Goal: Information Seeking & Learning: Learn about a topic

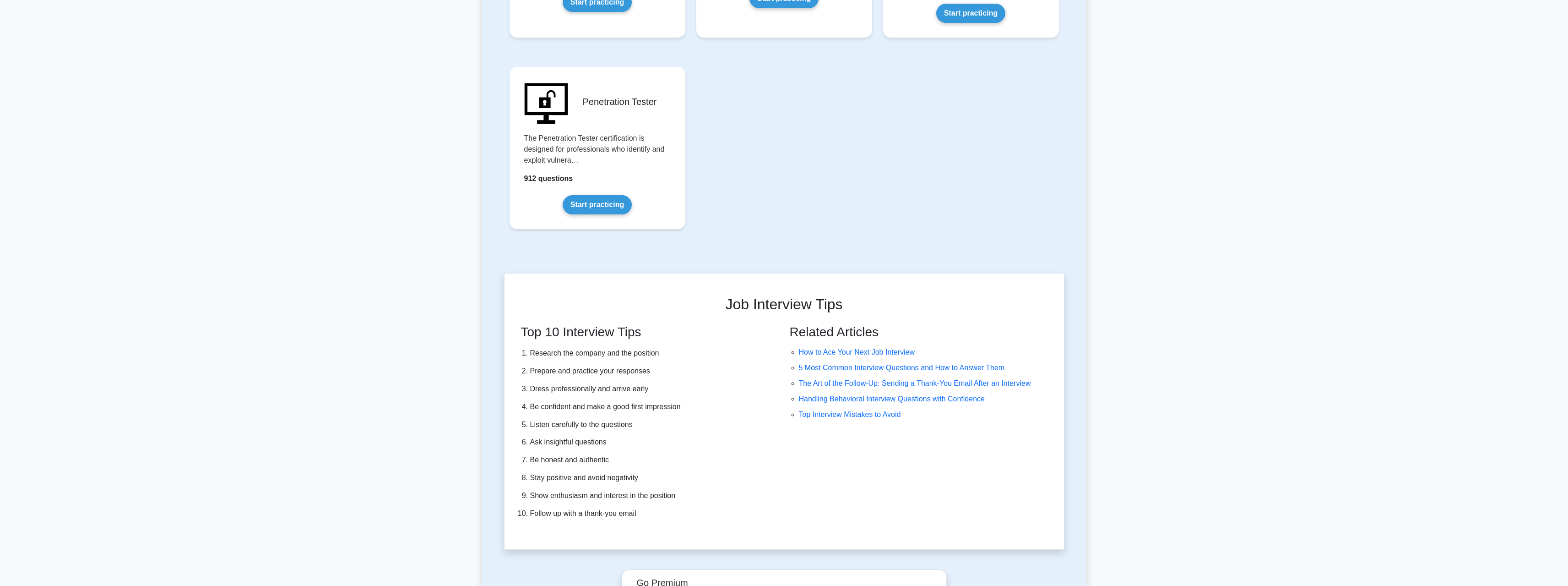
scroll to position [2354, 0]
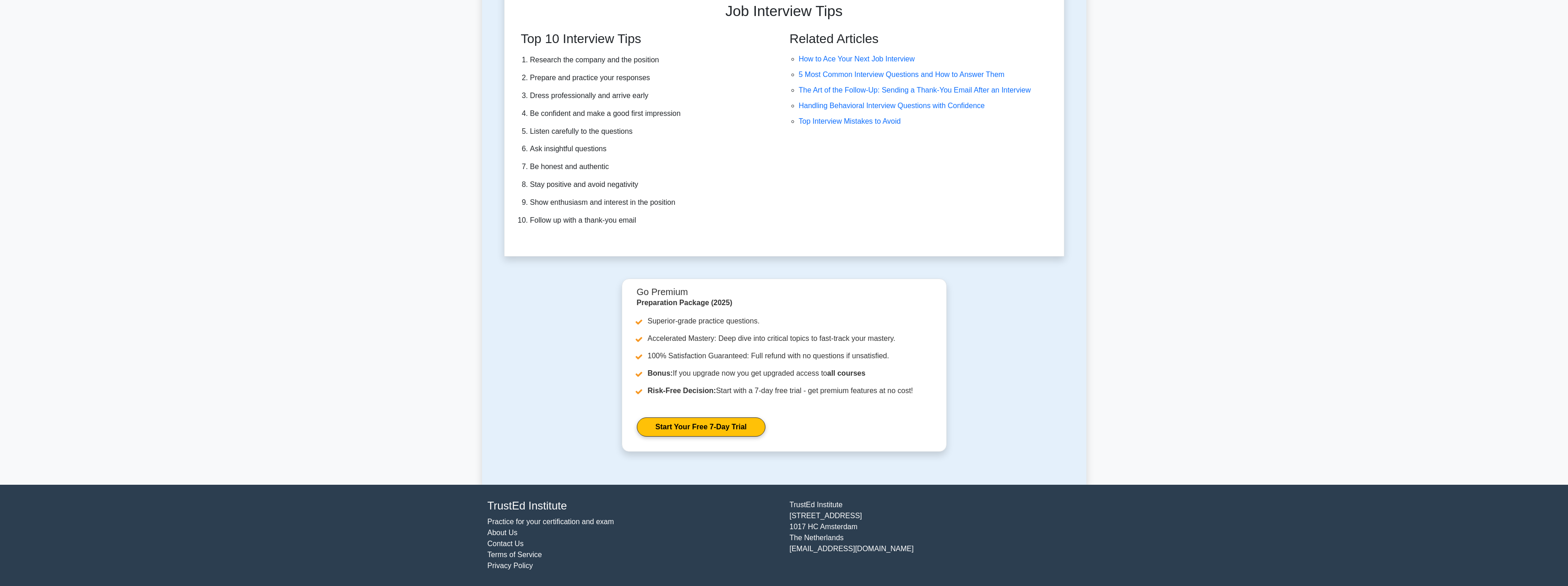
click at [500, 532] on link "About Us" at bounding box center [503, 532] width 30 height 8
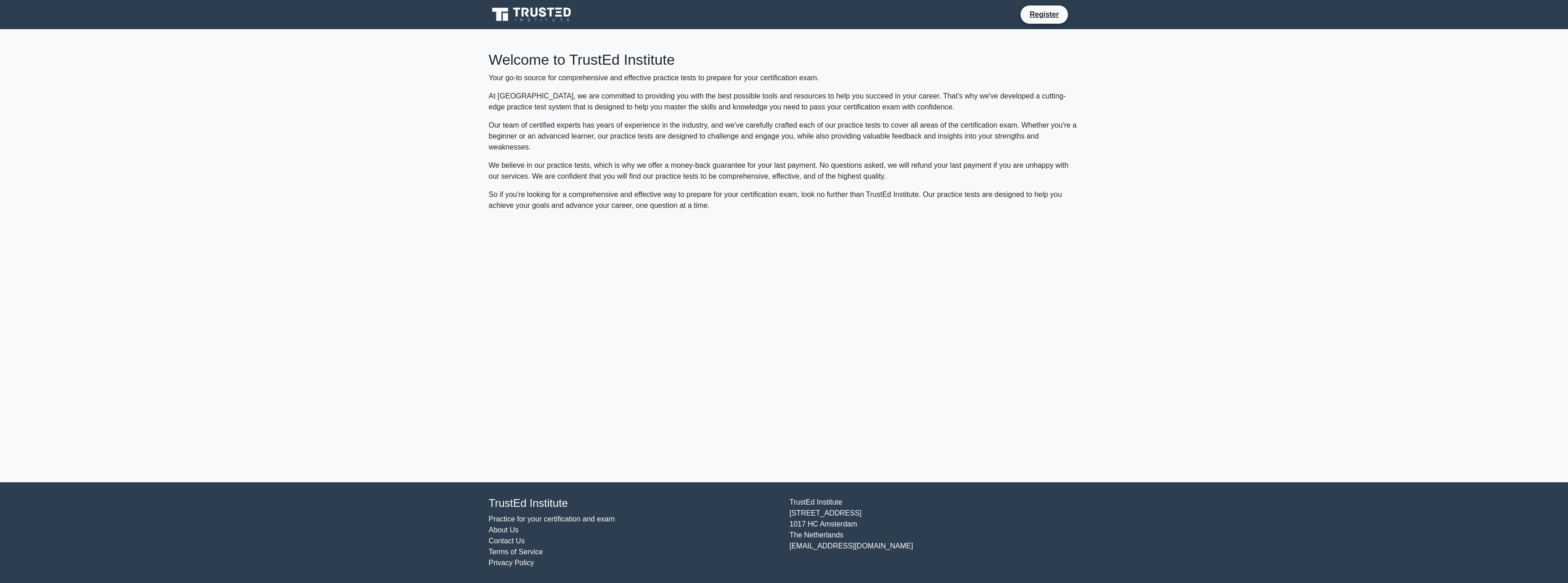
click at [504, 539] on link "Contact Us" at bounding box center [507, 540] width 36 height 8
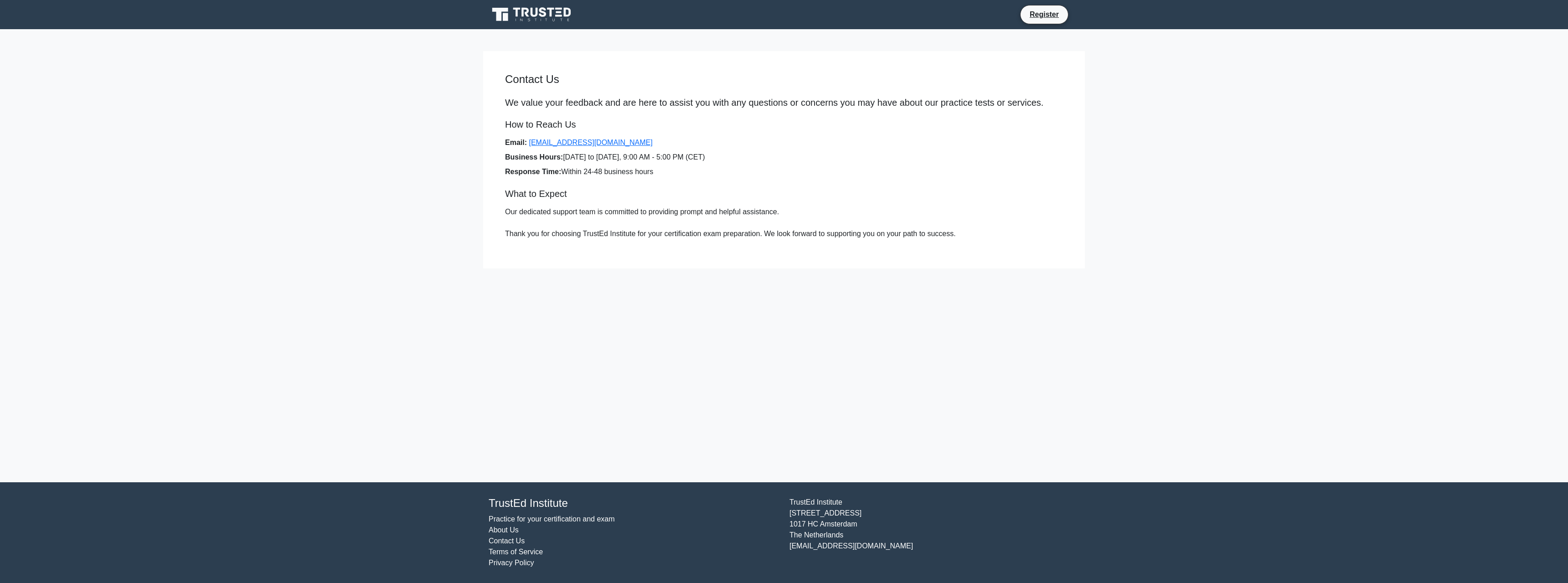
click at [513, 519] on link "Practice for your certification and exam" at bounding box center [552, 518] width 126 height 8
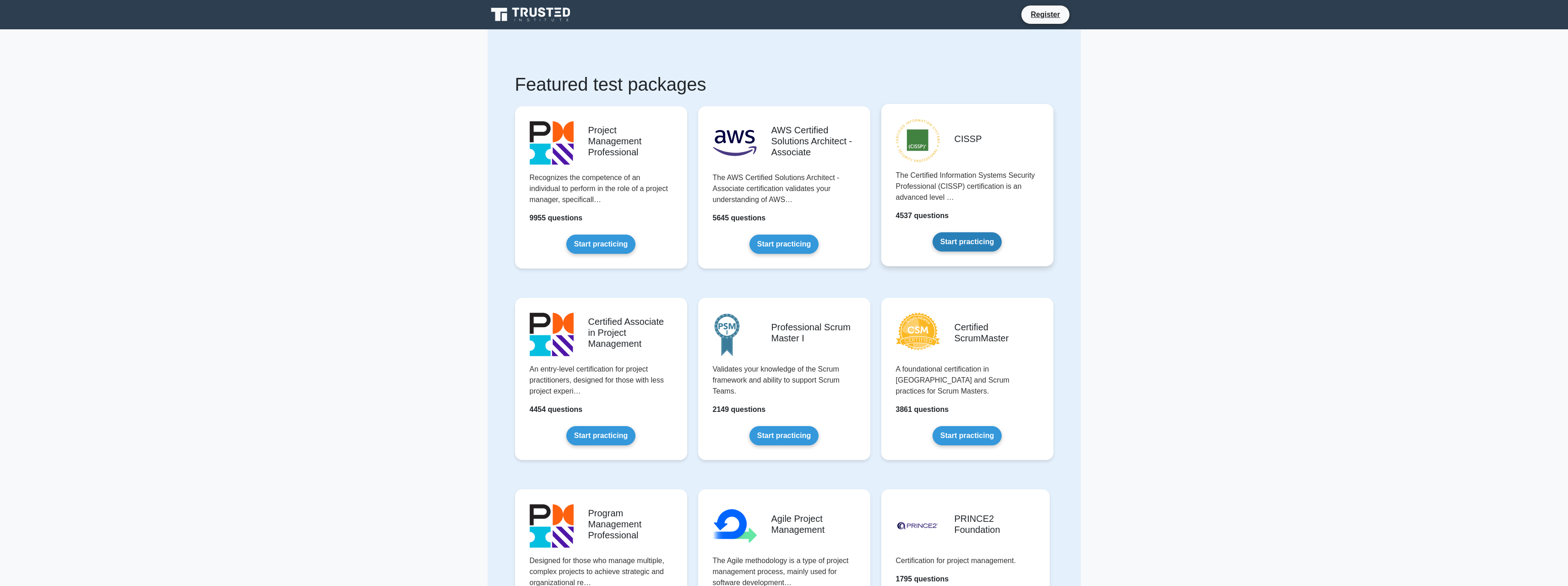
click at [1001, 234] on link "Start practicing" at bounding box center [967, 241] width 69 height 19
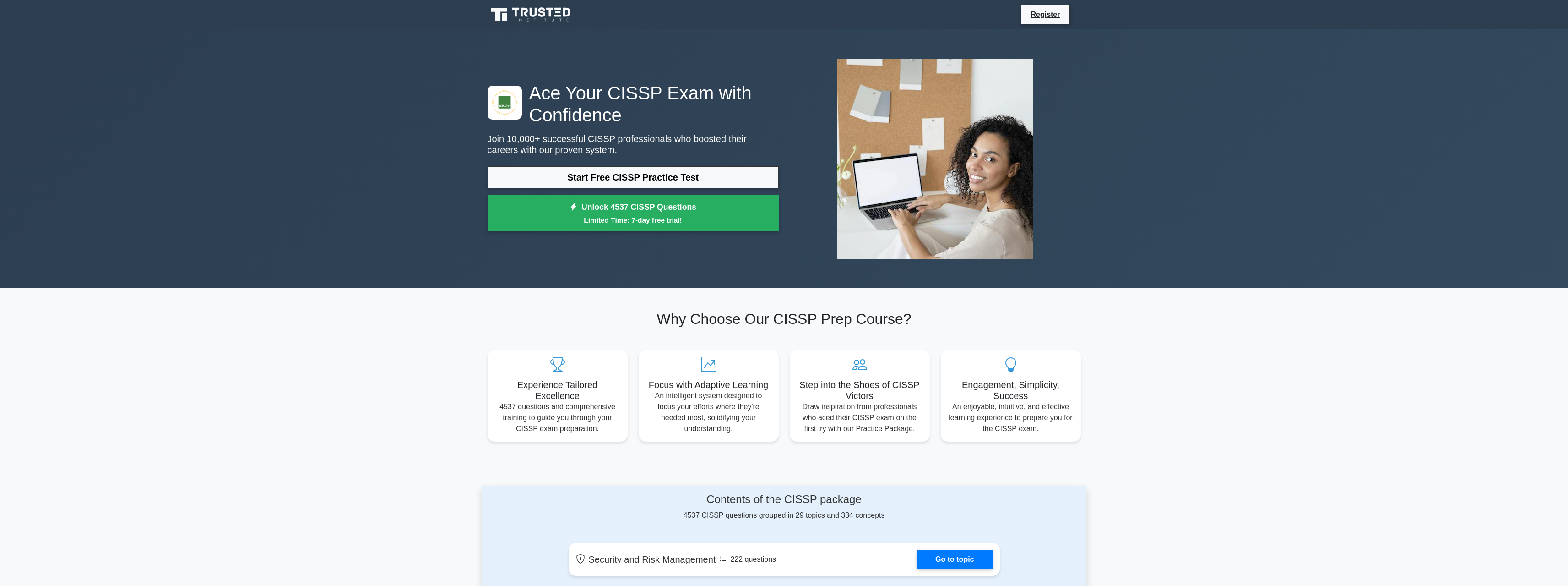
click at [1000, 208] on img at bounding box center [935, 158] width 210 height 215
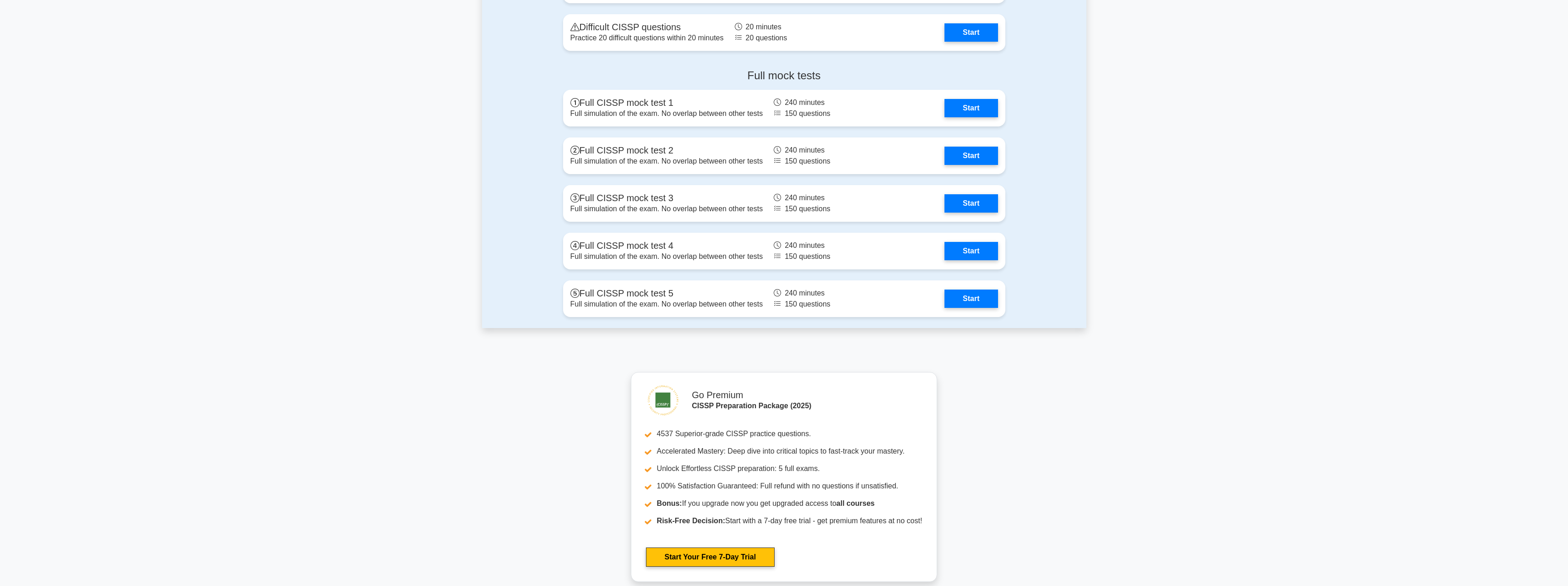
scroll to position [2378, 0]
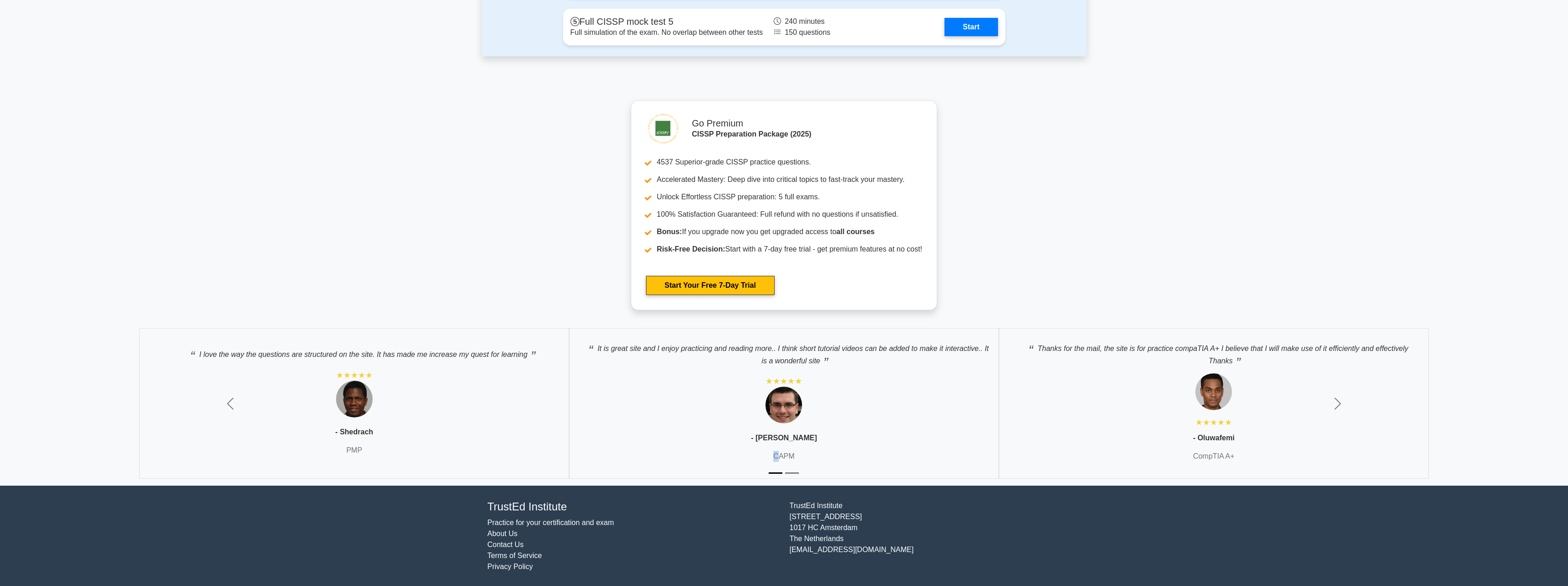
click at [768, 454] on div "It is great site and I enjoy practicing and reading more.. I think short tutori…" at bounding box center [784, 403] width 430 height 151
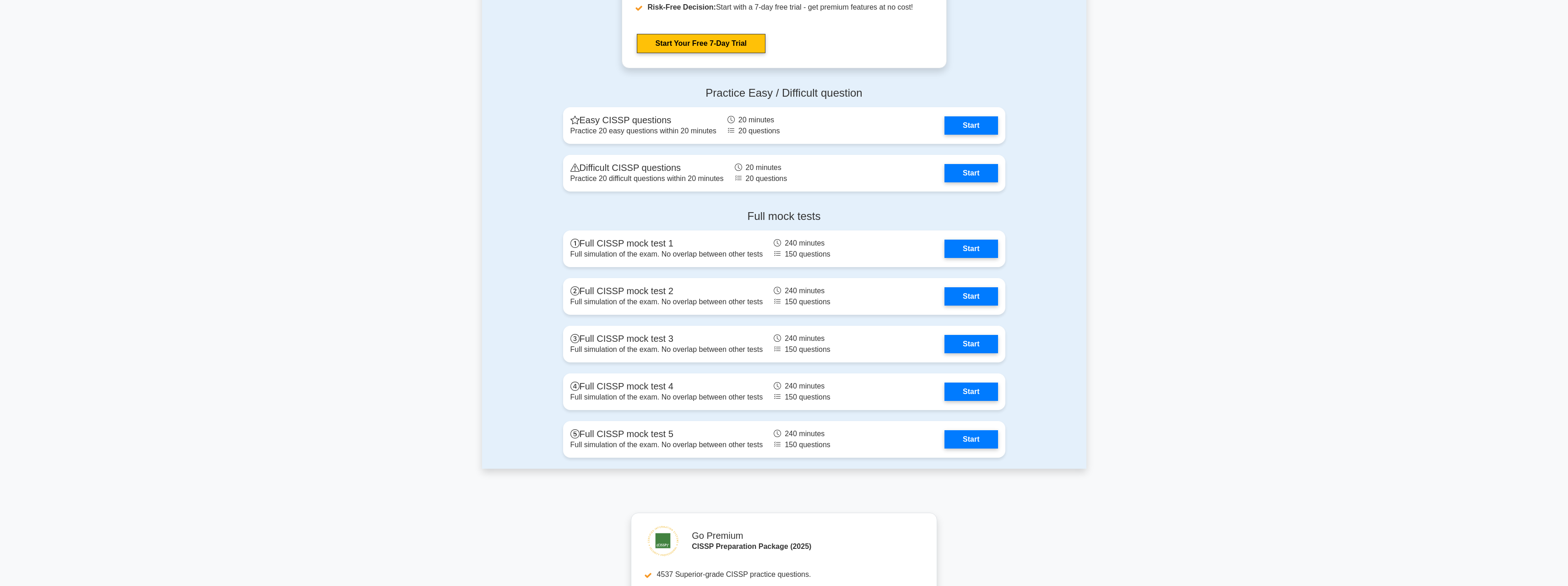
scroll to position [1645, 0]
